Goal: Navigation & Orientation: Find specific page/section

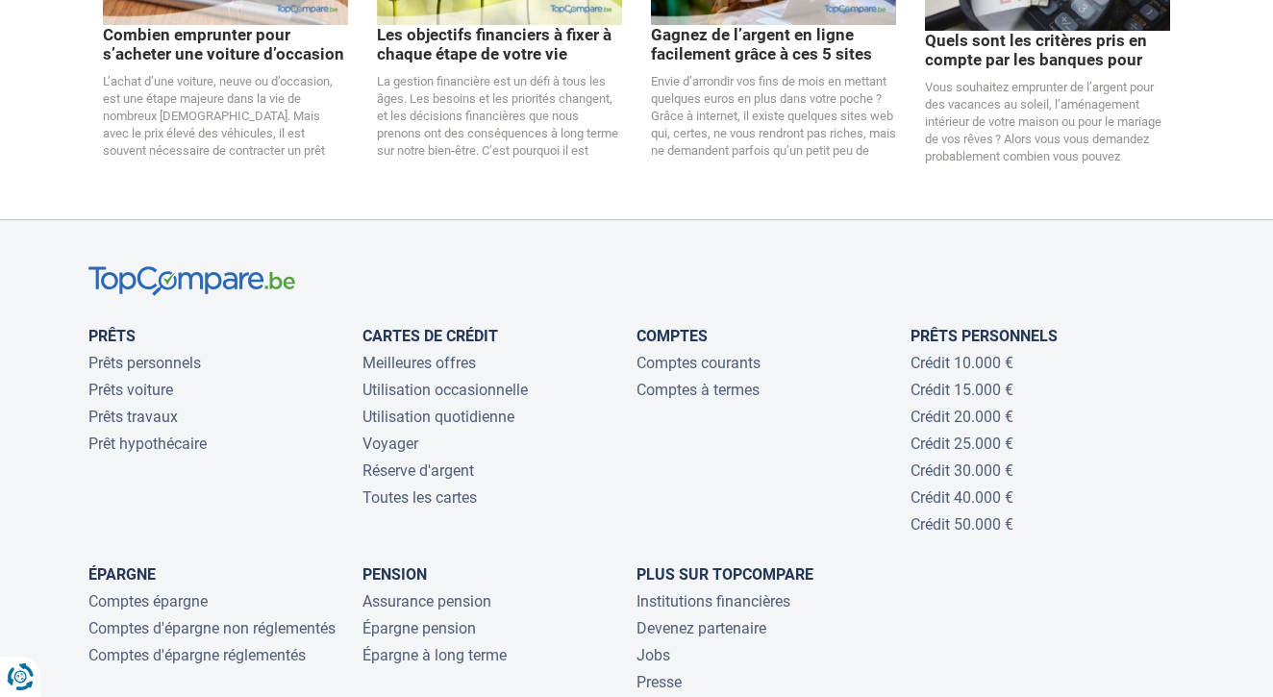
scroll to position [4074, 0]
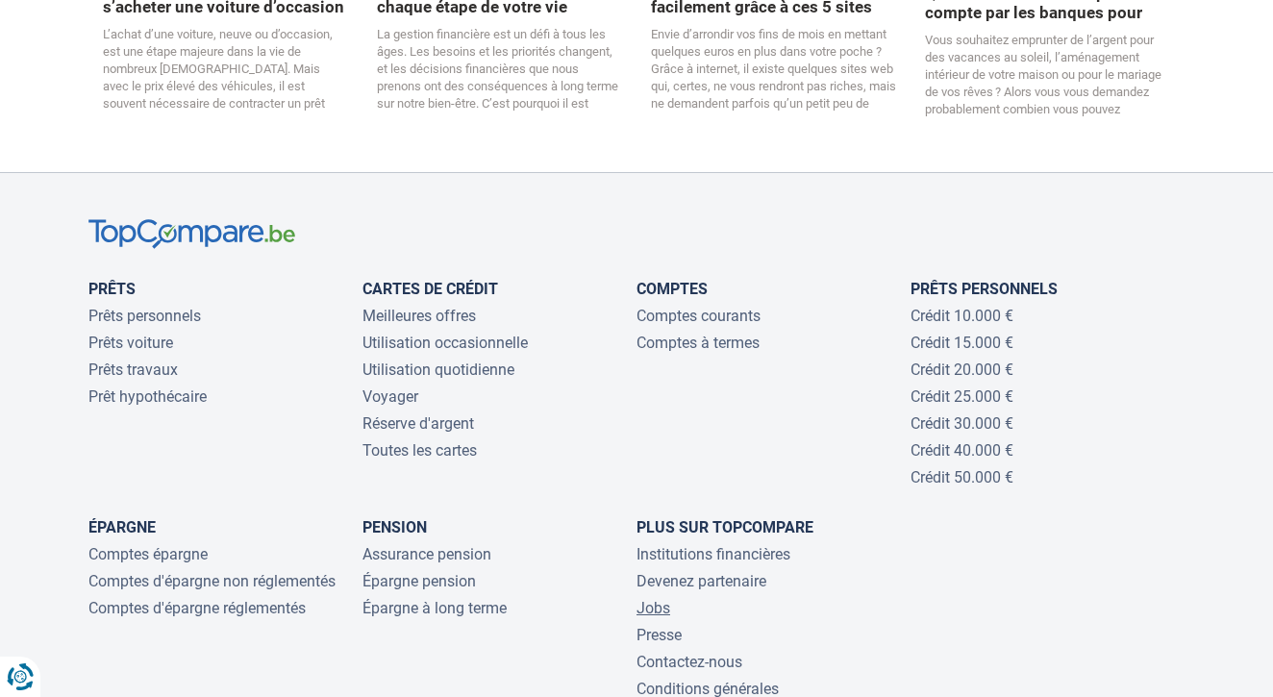
click at [660, 599] on link "Jobs" at bounding box center [654, 608] width 34 height 18
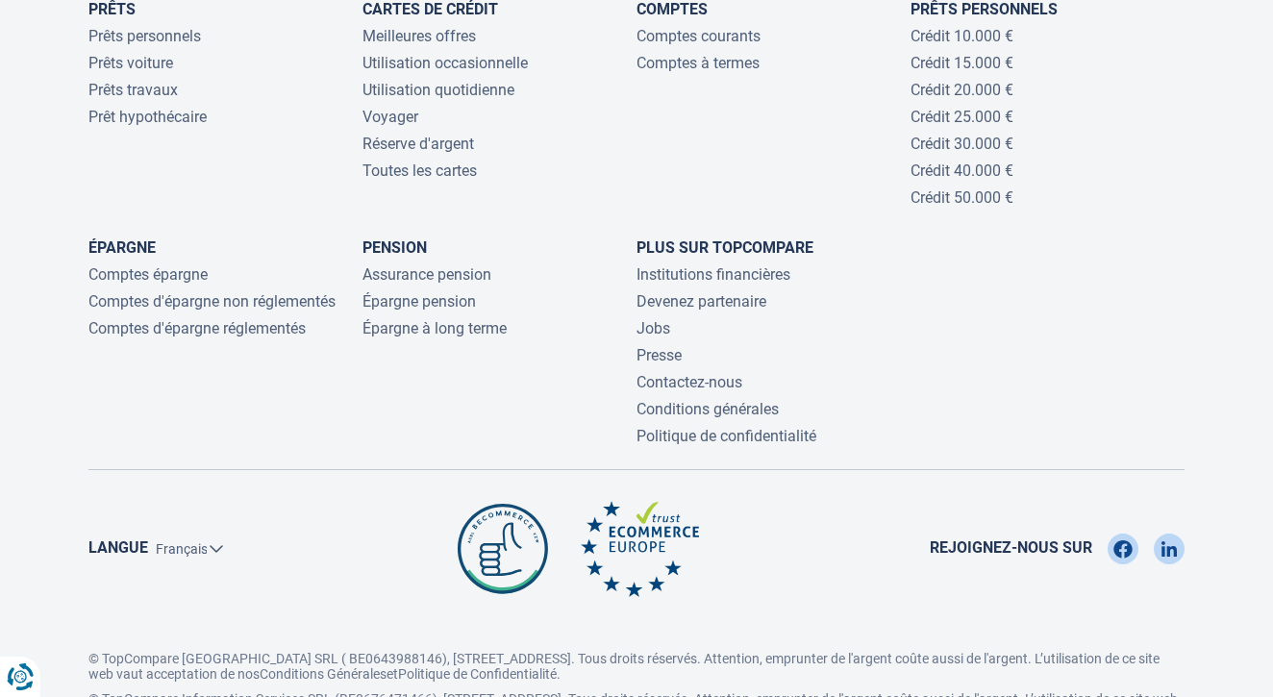
scroll to position [4352, 0]
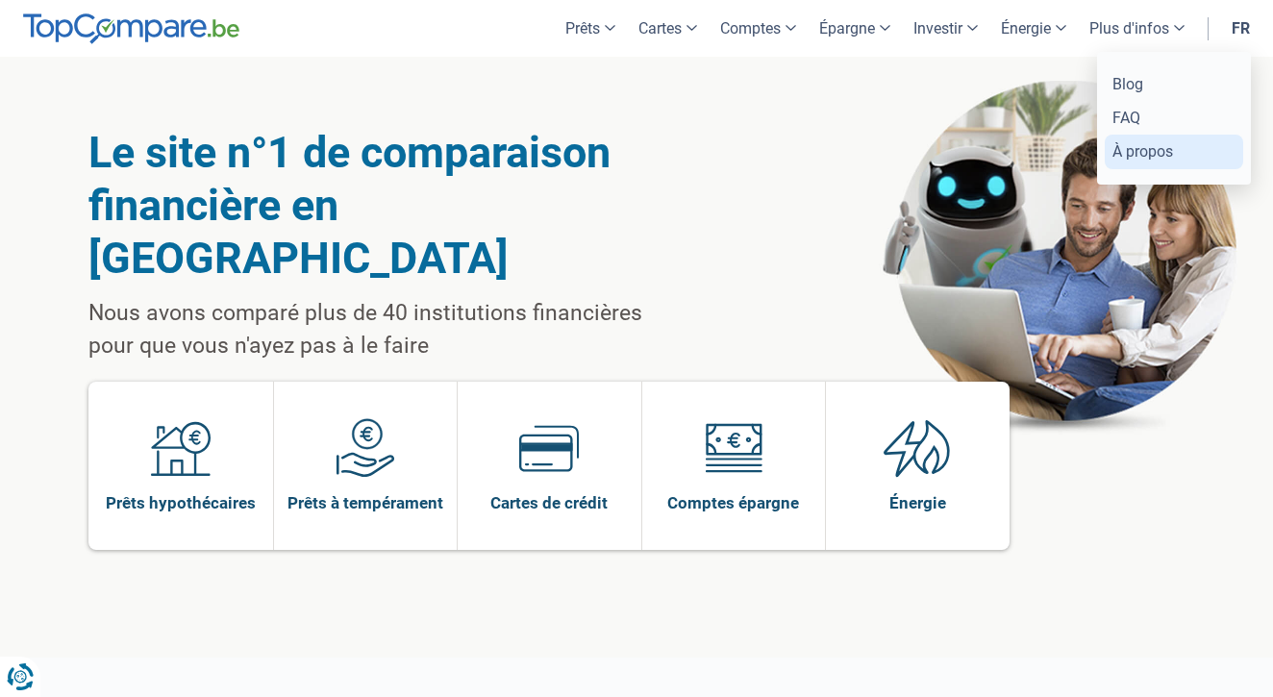
click at [1132, 148] on link "À propos" at bounding box center [1174, 152] width 138 height 34
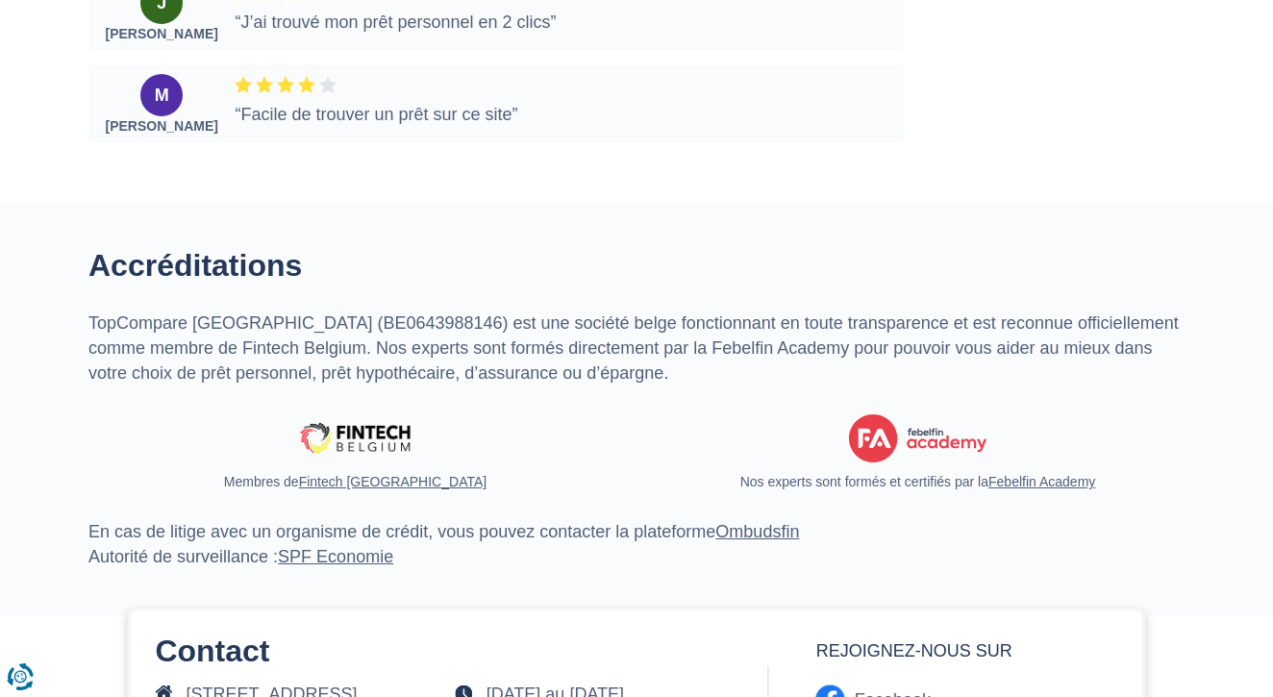
scroll to position [3468, 0]
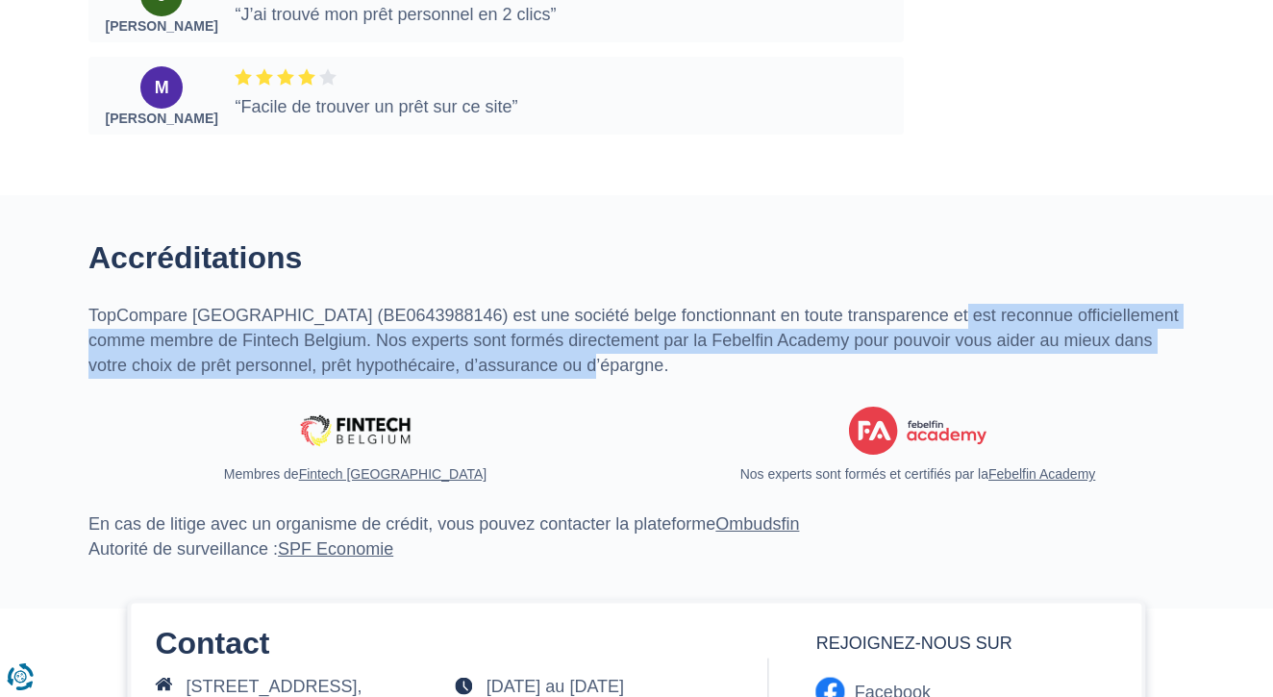
drag, startPoint x: 922, startPoint y: 311, endPoint x: 918, endPoint y: 350, distance: 39.6
click at [918, 350] on p "TopCompare [GEOGRAPHIC_DATA] (BE0643988146) est une société belge fonctionnant …" at bounding box center [636, 341] width 1096 height 74
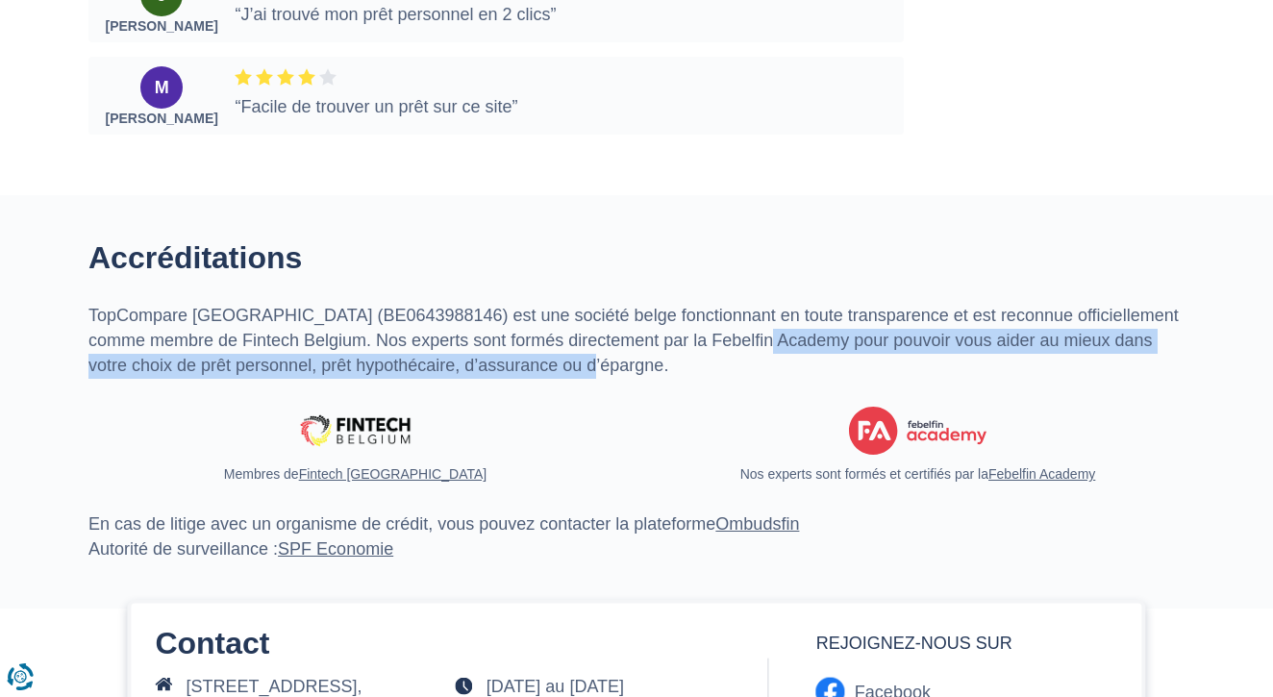
drag, startPoint x: 799, startPoint y: 329, endPoint x: 796, endPoint y: 364, distance: 35.7
click at [796, 364] on p "TopCompare [GEOGRAPHIC_DATA] (BE0643988146) est une société belge fonctionnant …" at bounding box center [636, 341] width 1096 height 74
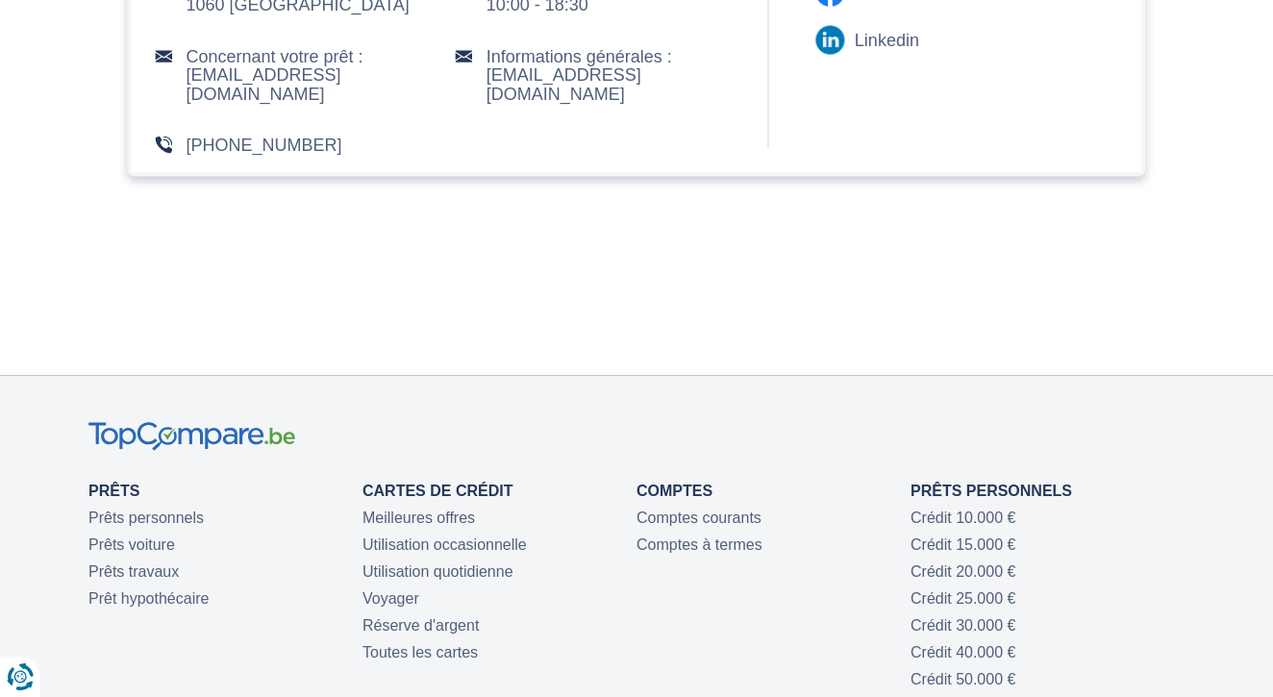
scroll to position [4342, 0]
